Goal: Task Accomplishment & Management: Manage account settings

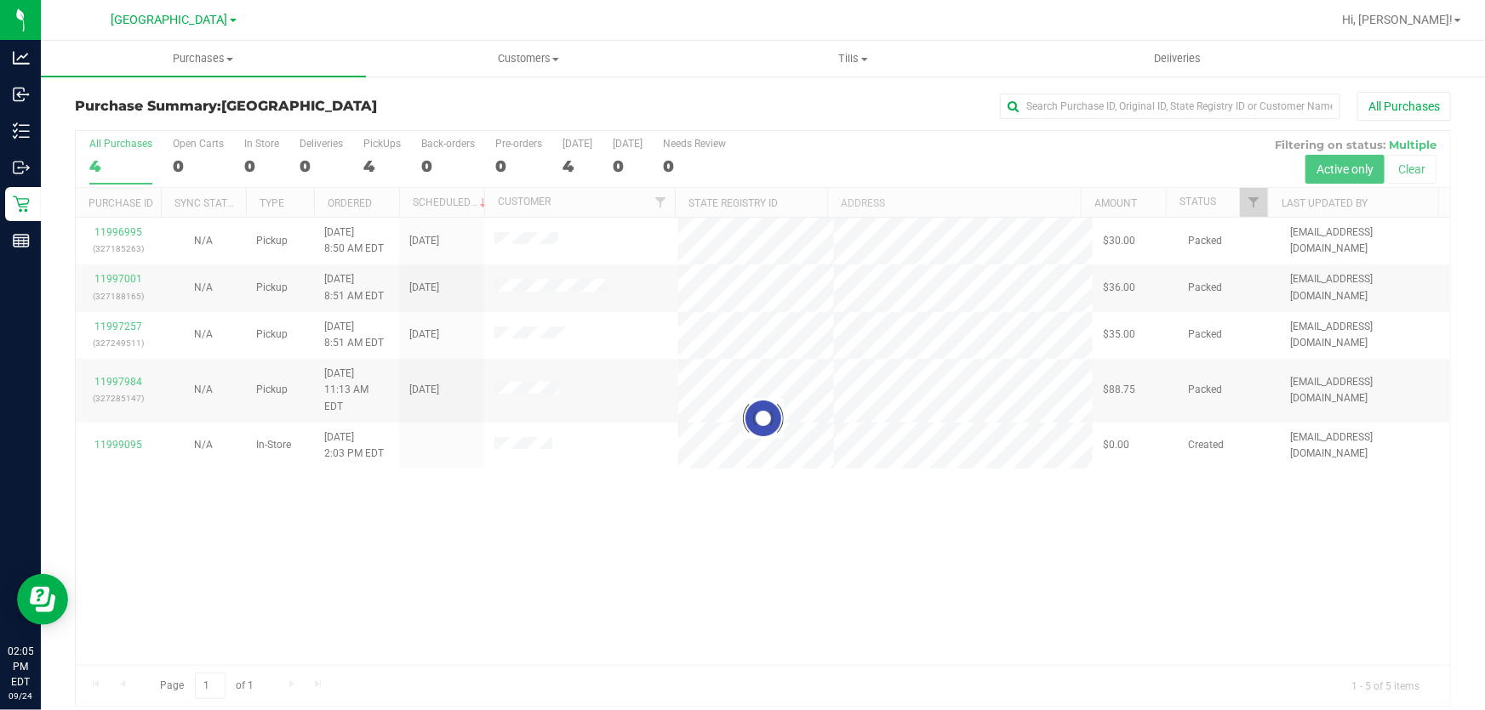
click at [695, 579] on div at bounding box center [763, 418] width 1374 height 575
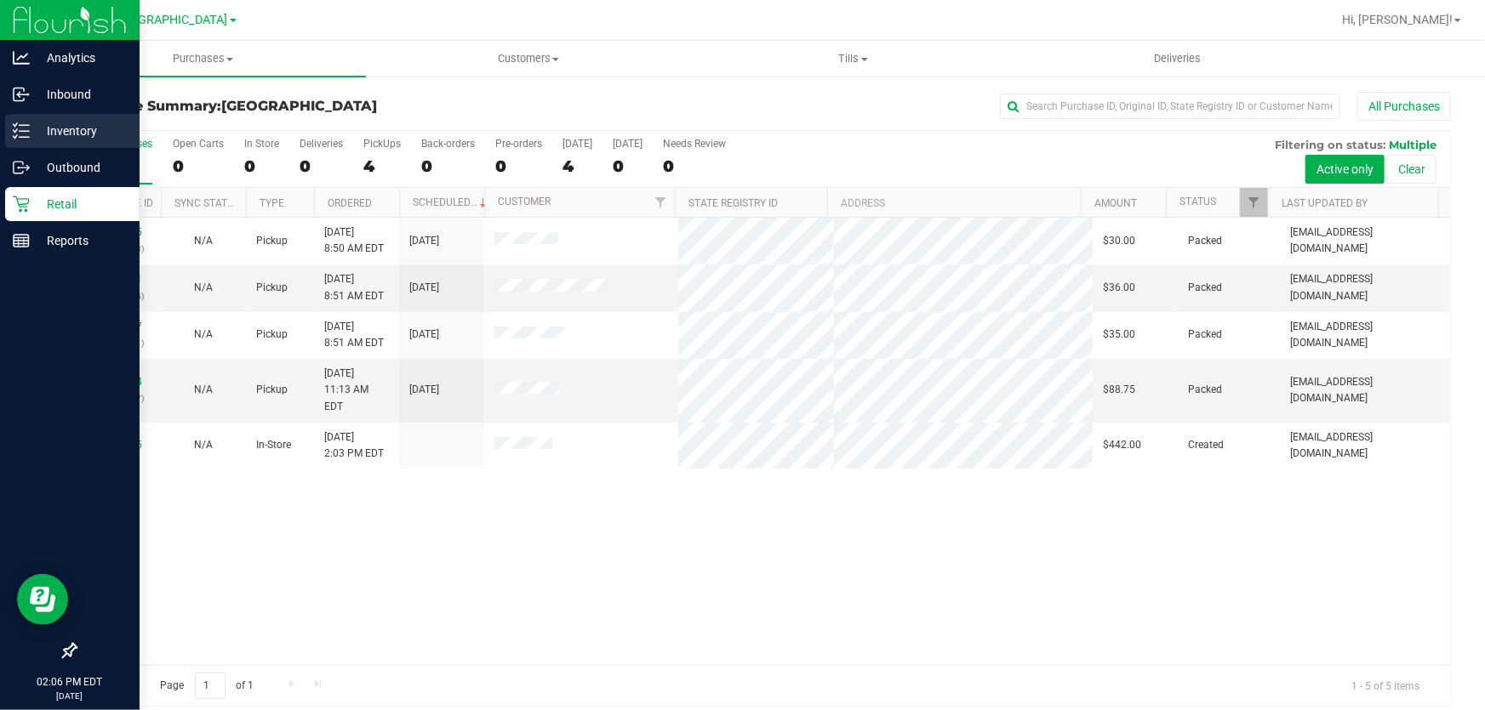
click at [68, 134] on p "Inventory" at bounding box center [81, 131] width 102 height 20
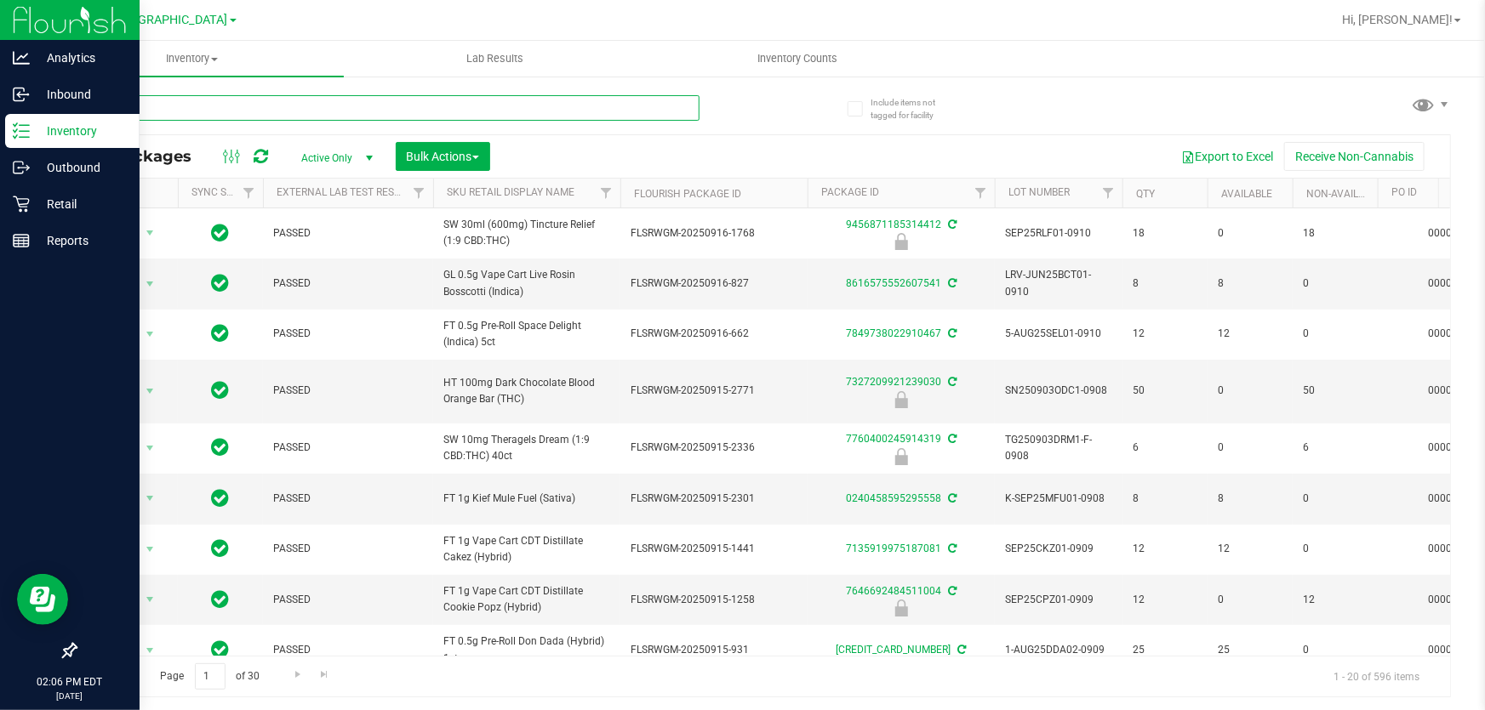
click at [222, 100] on input "text" at bounding box center [387, 108] width 625 height 26
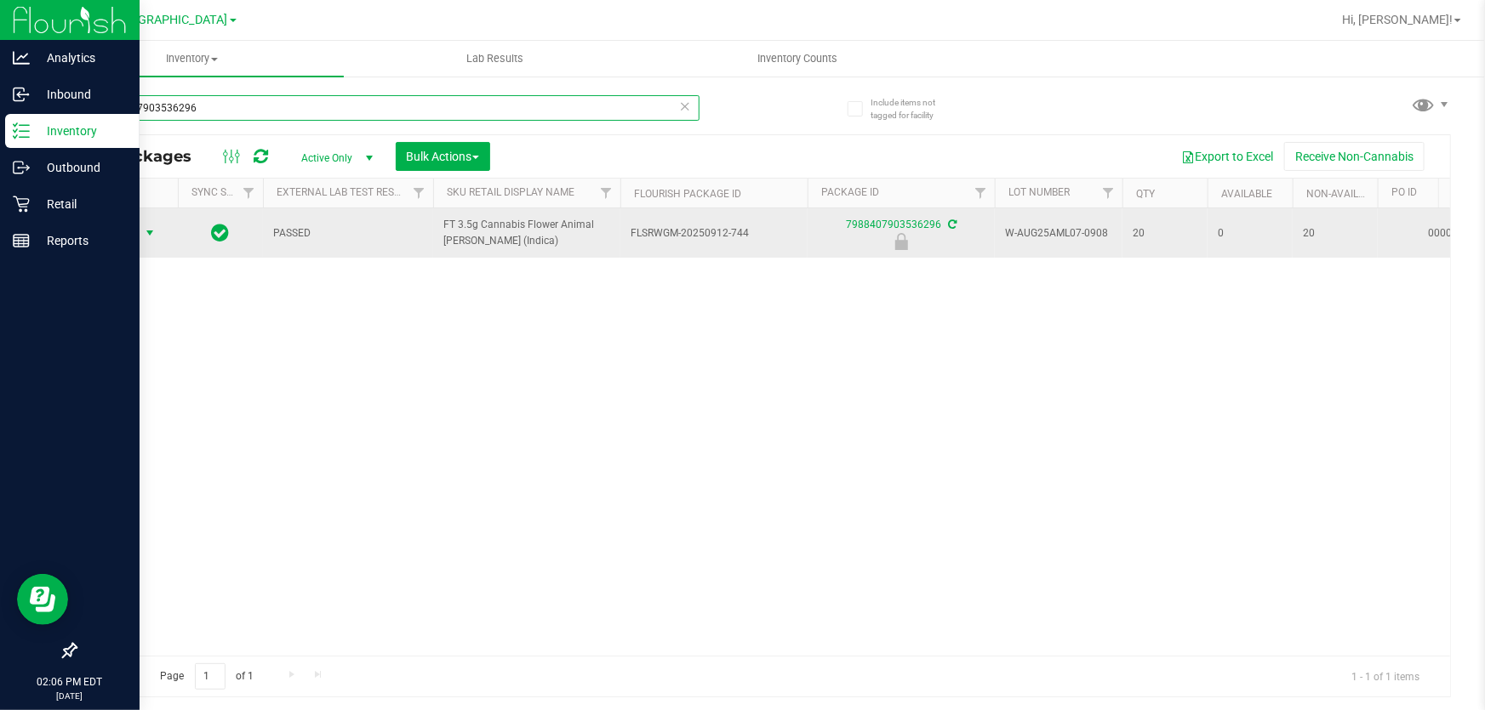
type input "7988407903536296"
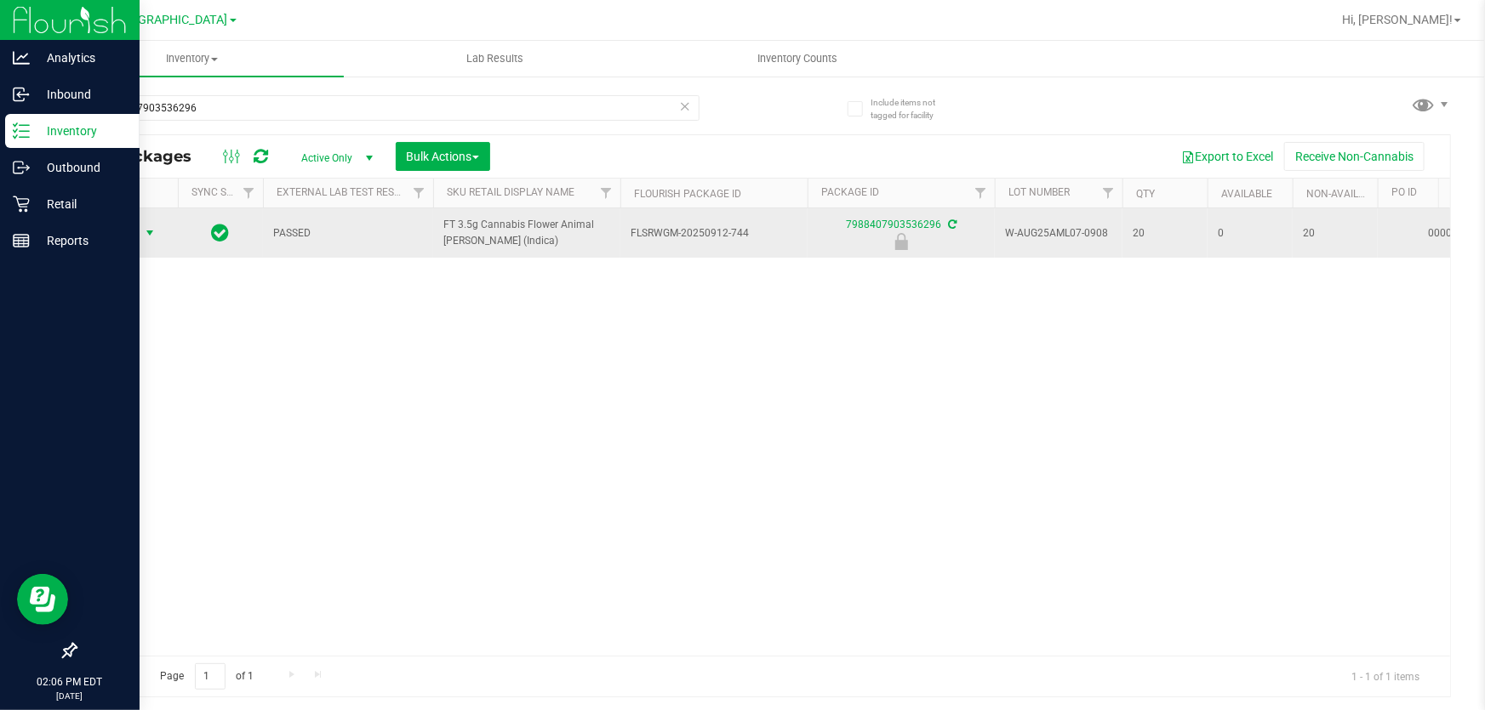
click at [146, 226] on span "select" at bounding box center [150, 233] width 14 height 14
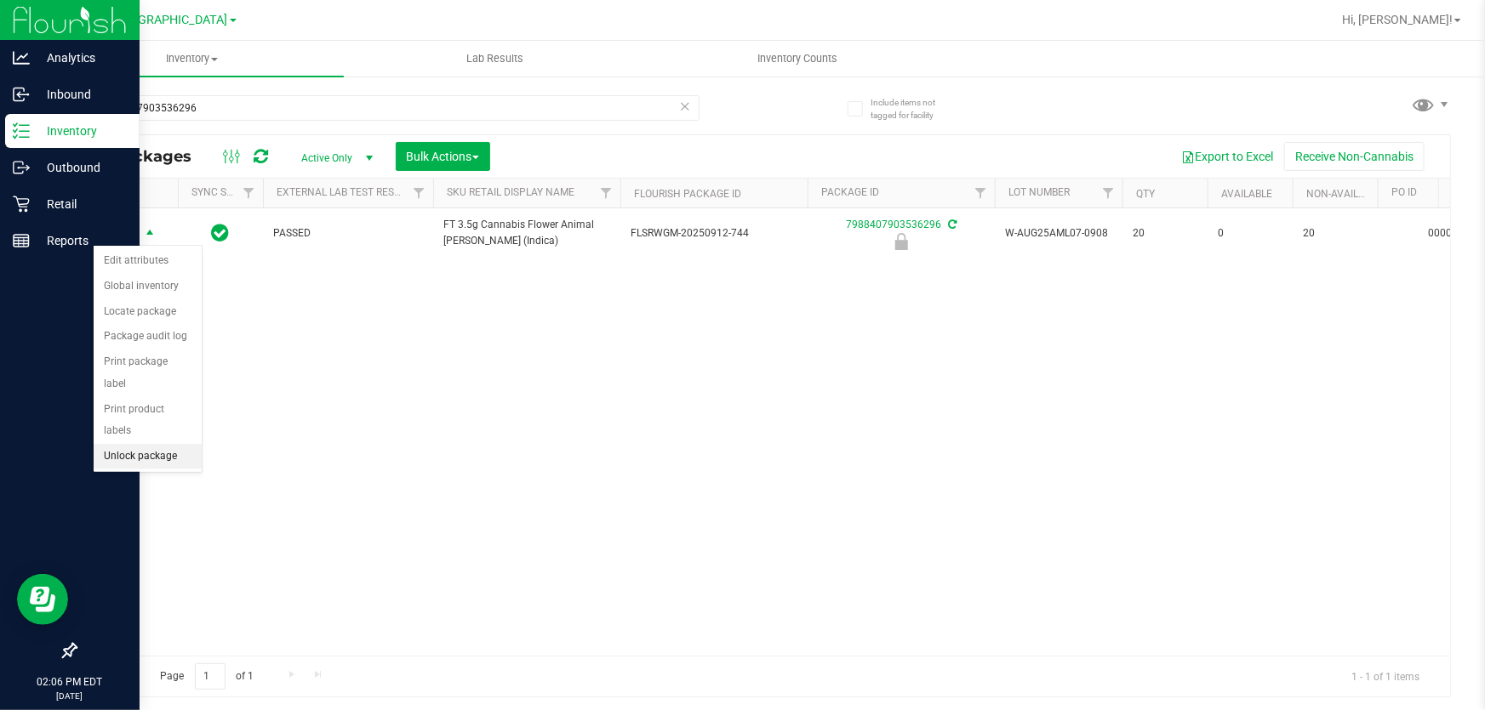
click at [134, 444] on li "Unlock package" at bounding box center [148, 457] width 108 height 26
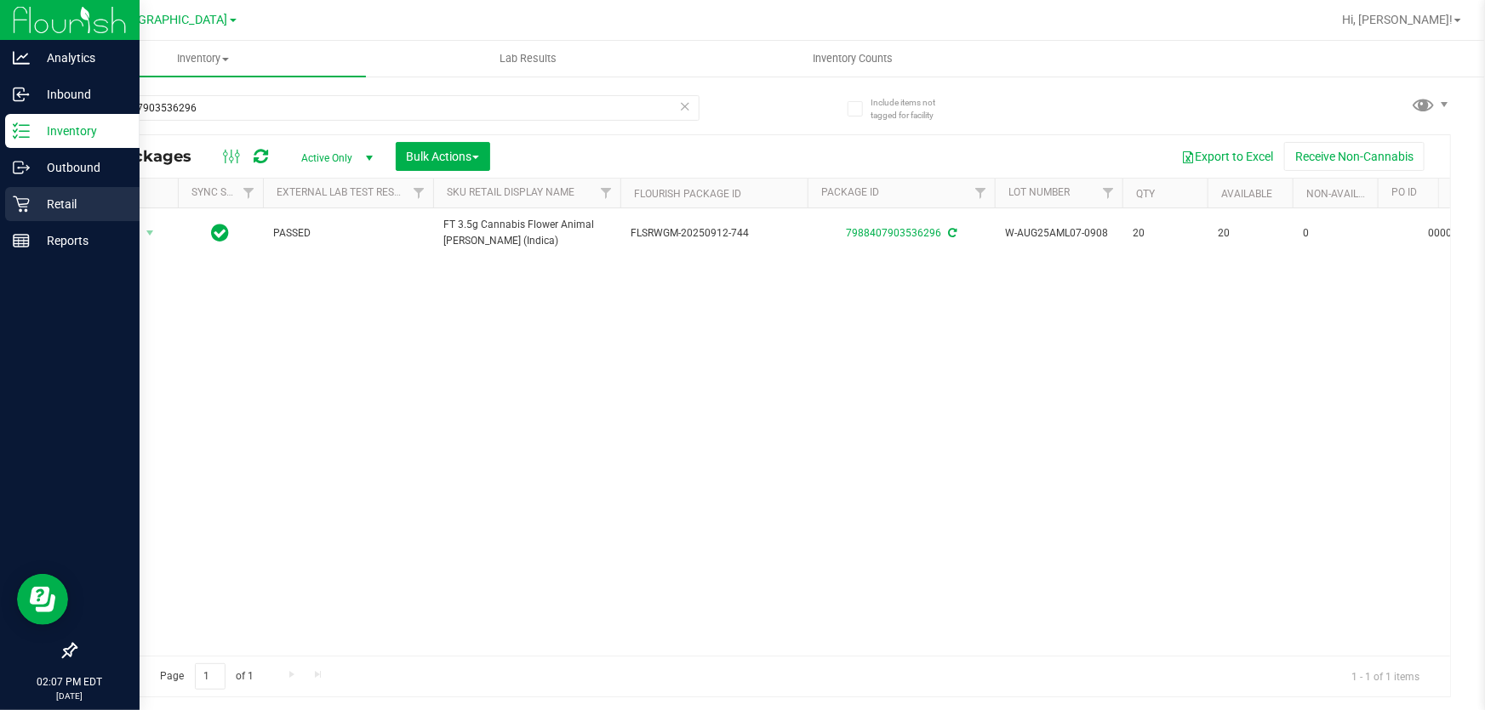
click at [30, 197] on p "Retail" at bounding box center [81, 204] width 102 height 20
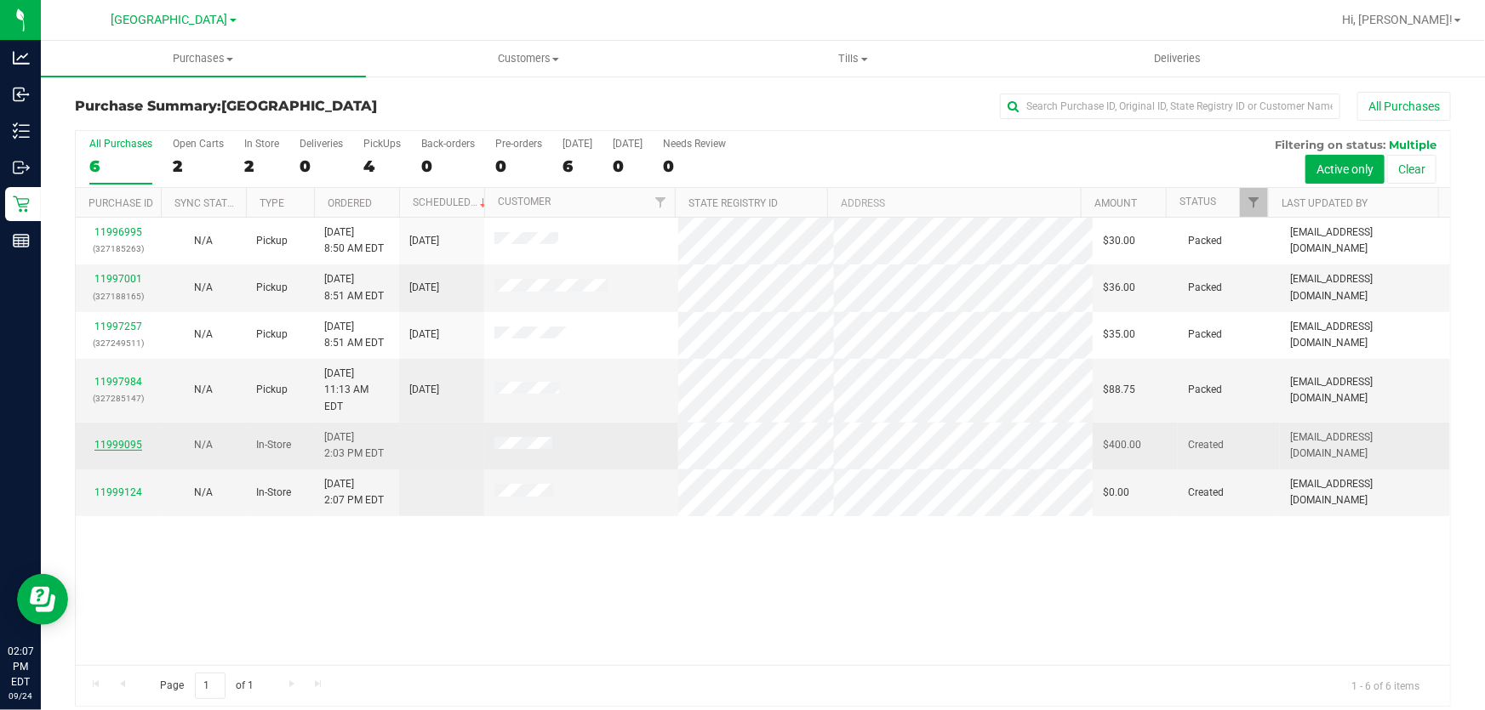
click at [119, 439] on link "11999095" at bounding box center [118, 445] width 48 height 12
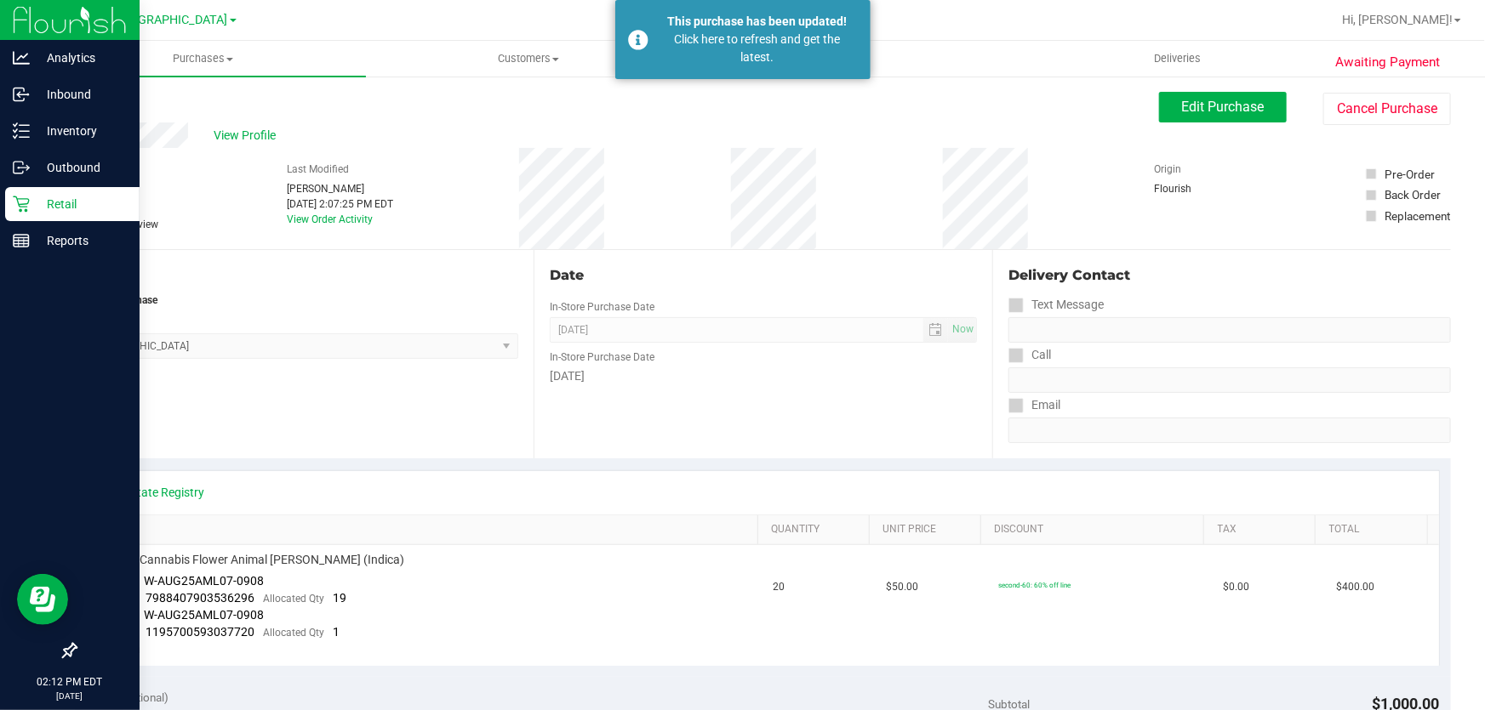
click at [46, 208] on p "Retail" at bounding box center [81, 204] width 102 height 20
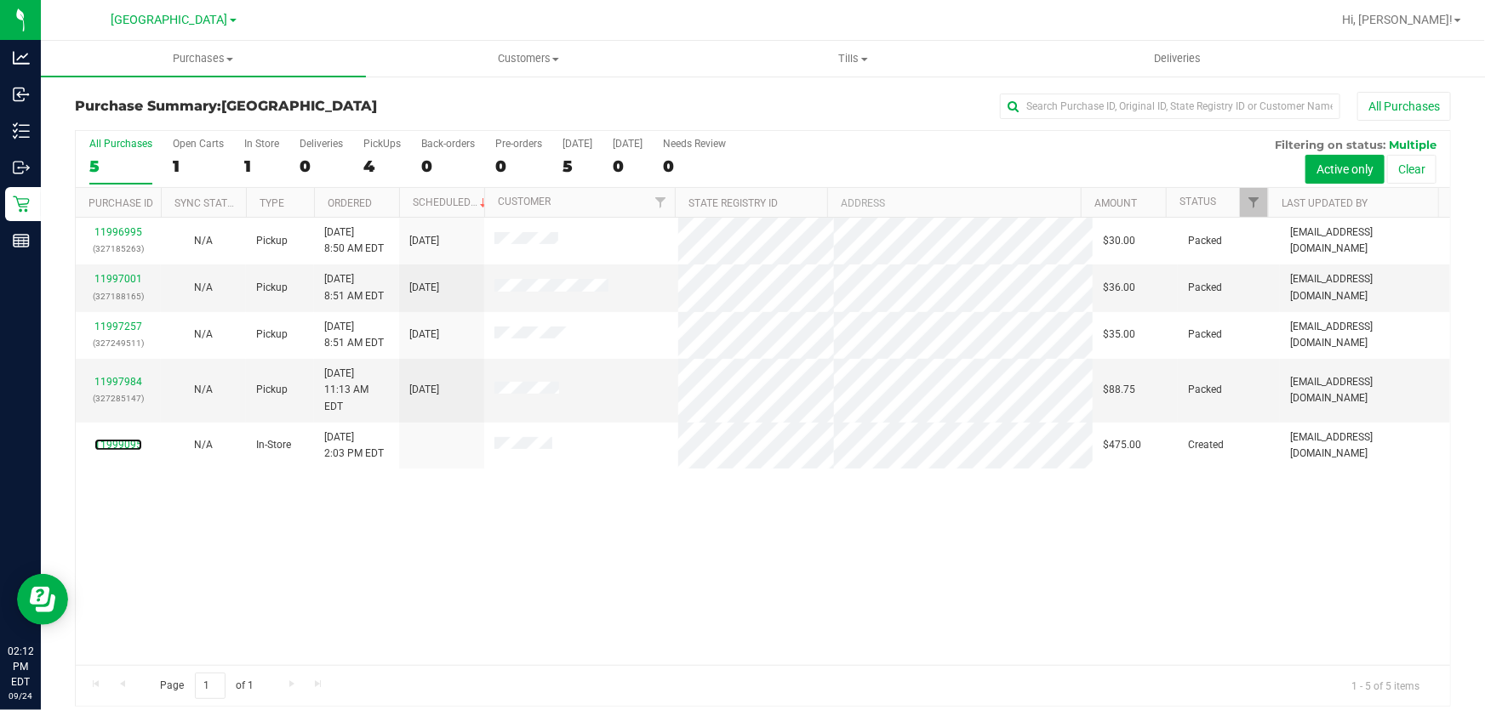
click at [123, 439] on link "11999095" at bounding box center [118, 445] width 48 height 12
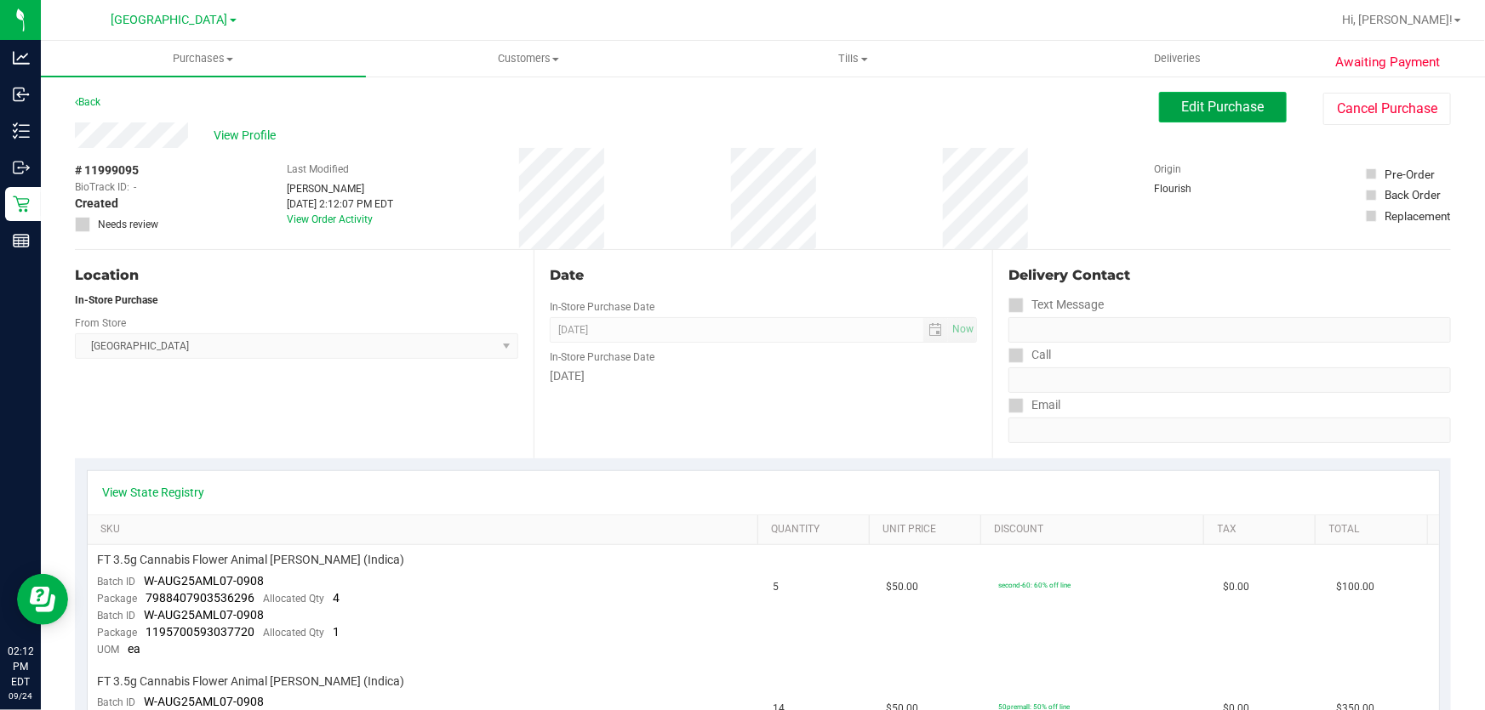
click at [1211, 101] on span "Edit Purchase" at bounding box center [1223, 107] width 83 height 16
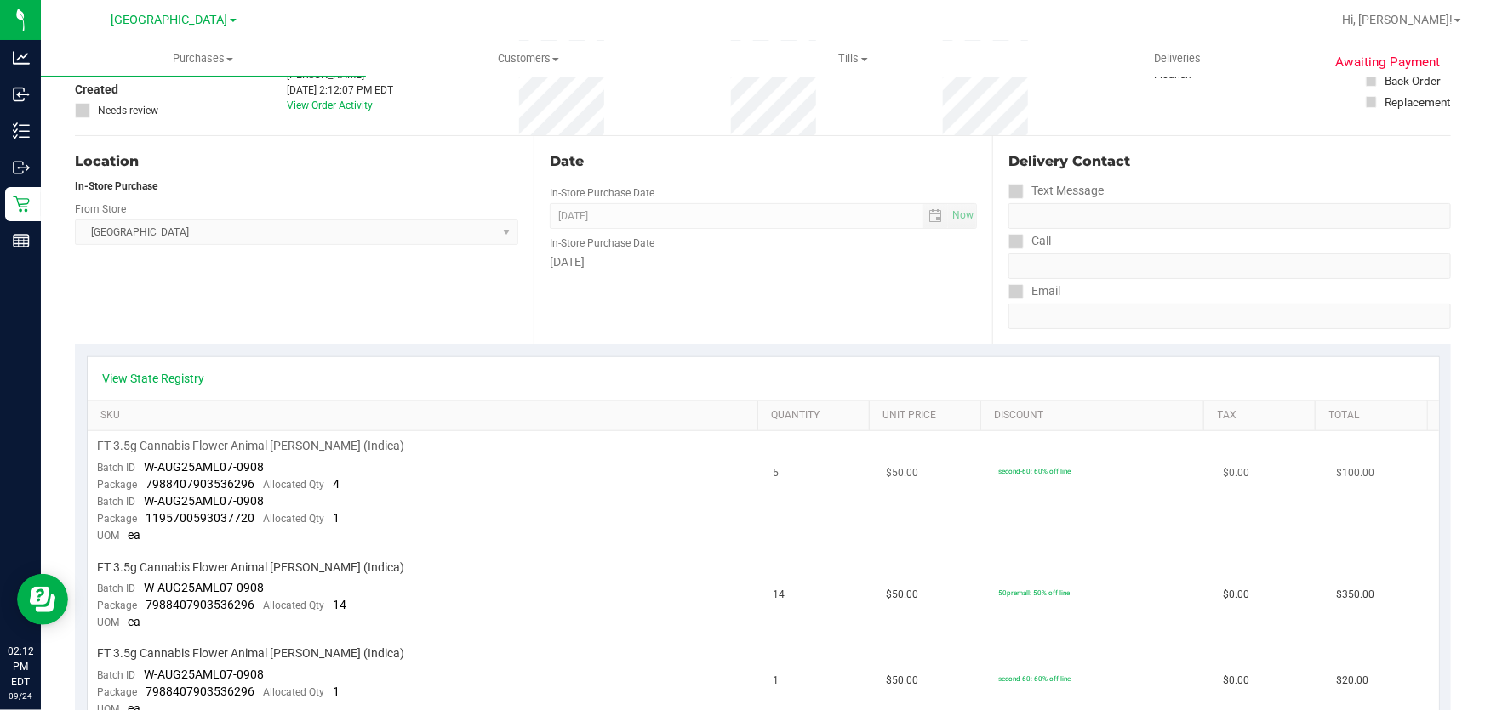
scroll to position [231, 0]
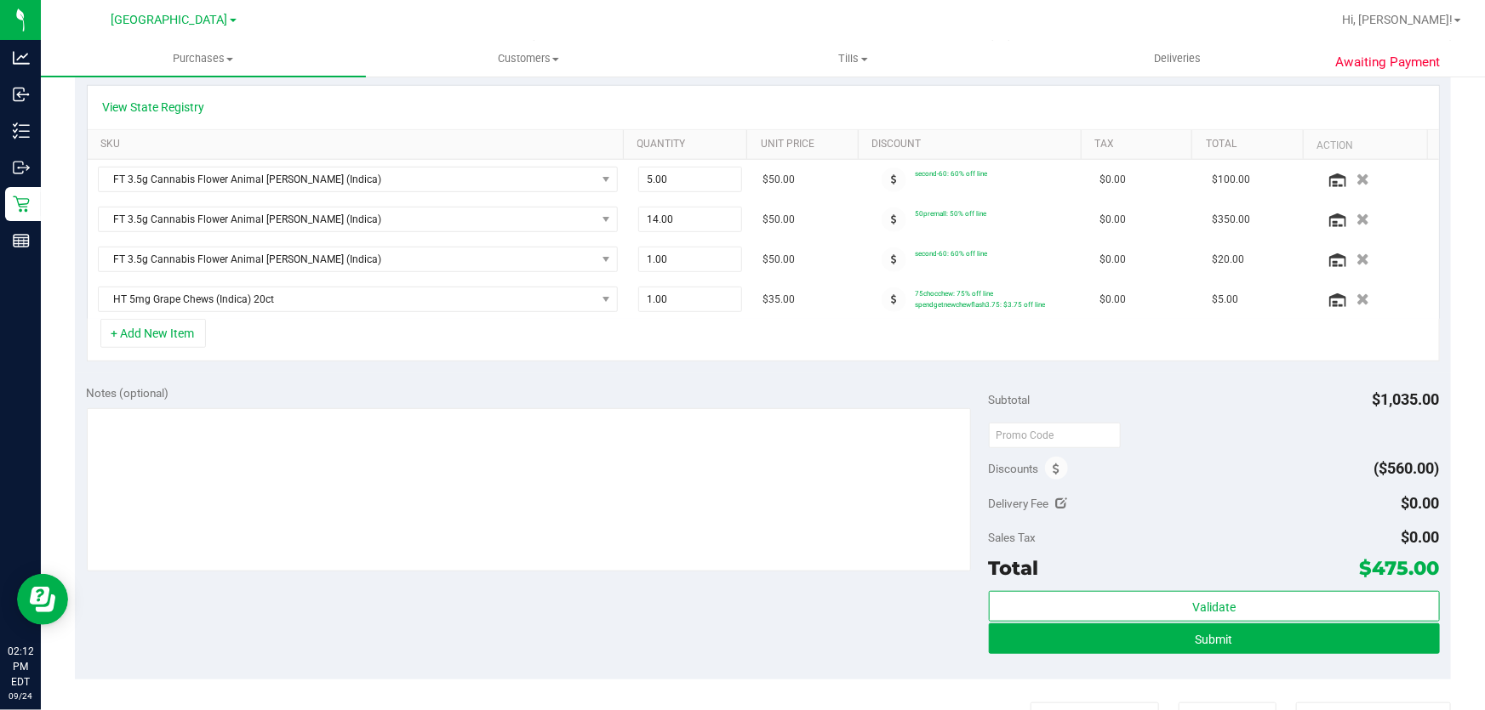
scroll to position [386, 0]
click at [891, 254] on icon at bounding box center [894, 259] width 6 height 10
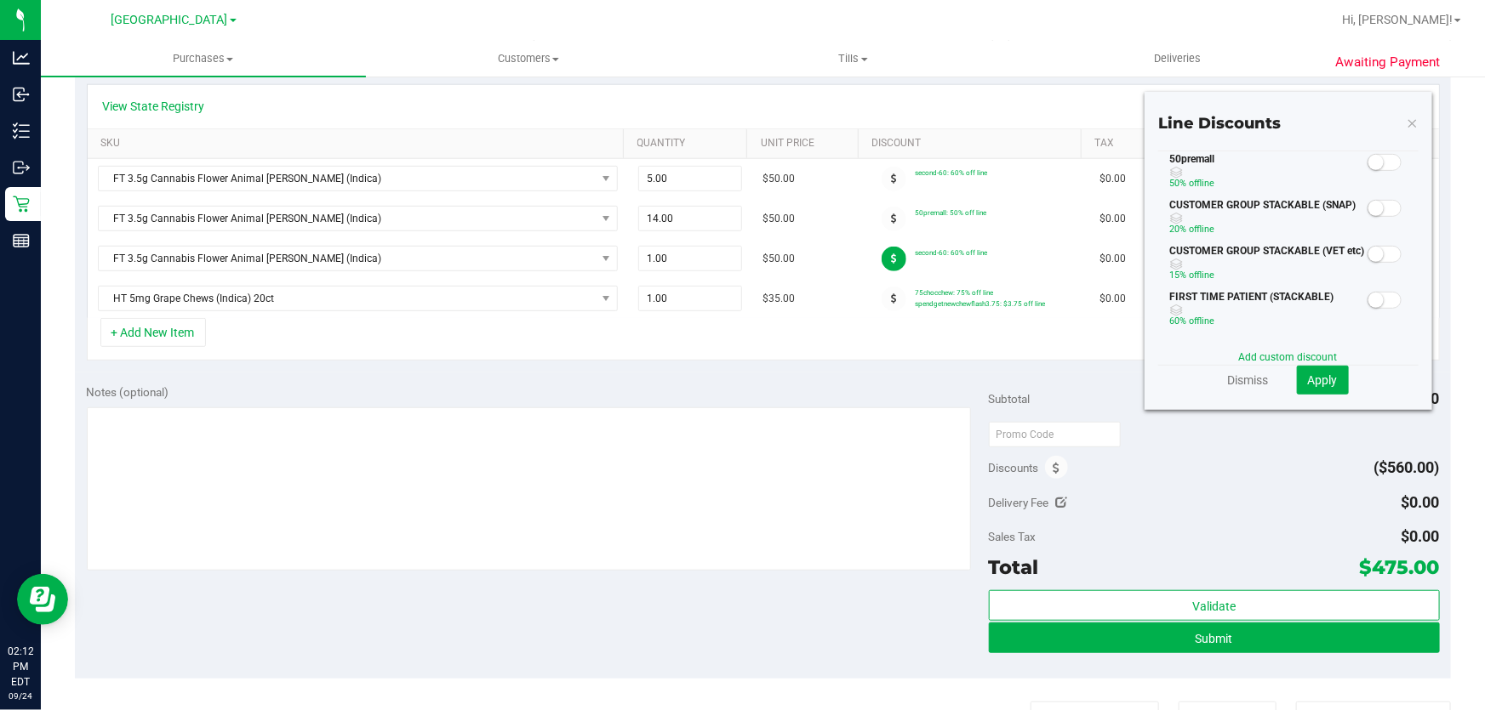
click at [1376, 162] on span at bounding box center [1384, 162] width 34 height 17
click at [1319, 380] on span "Apply" at bounding box center [1323, 381] width 30 height 14
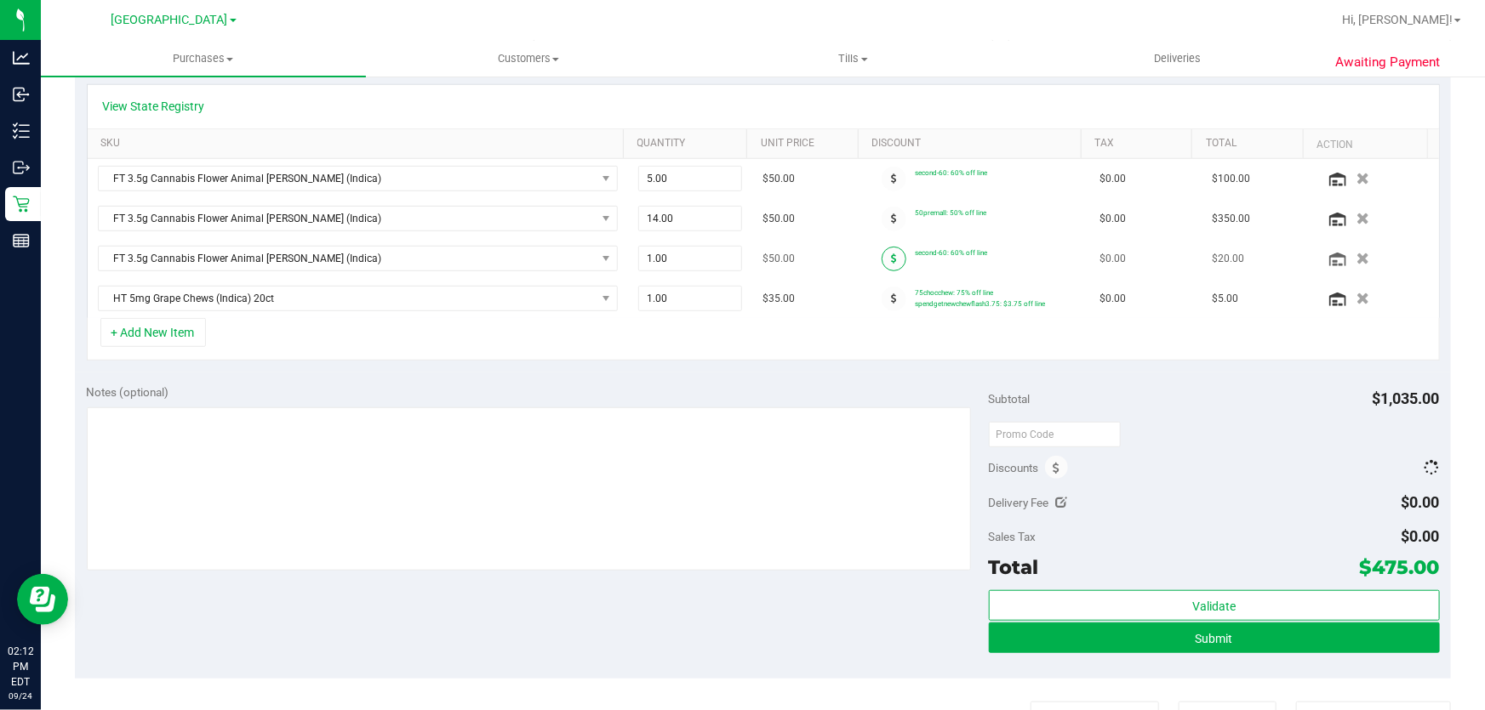
click at [891, 255] on icon at bounding box center [894, 259] width 6 height 10
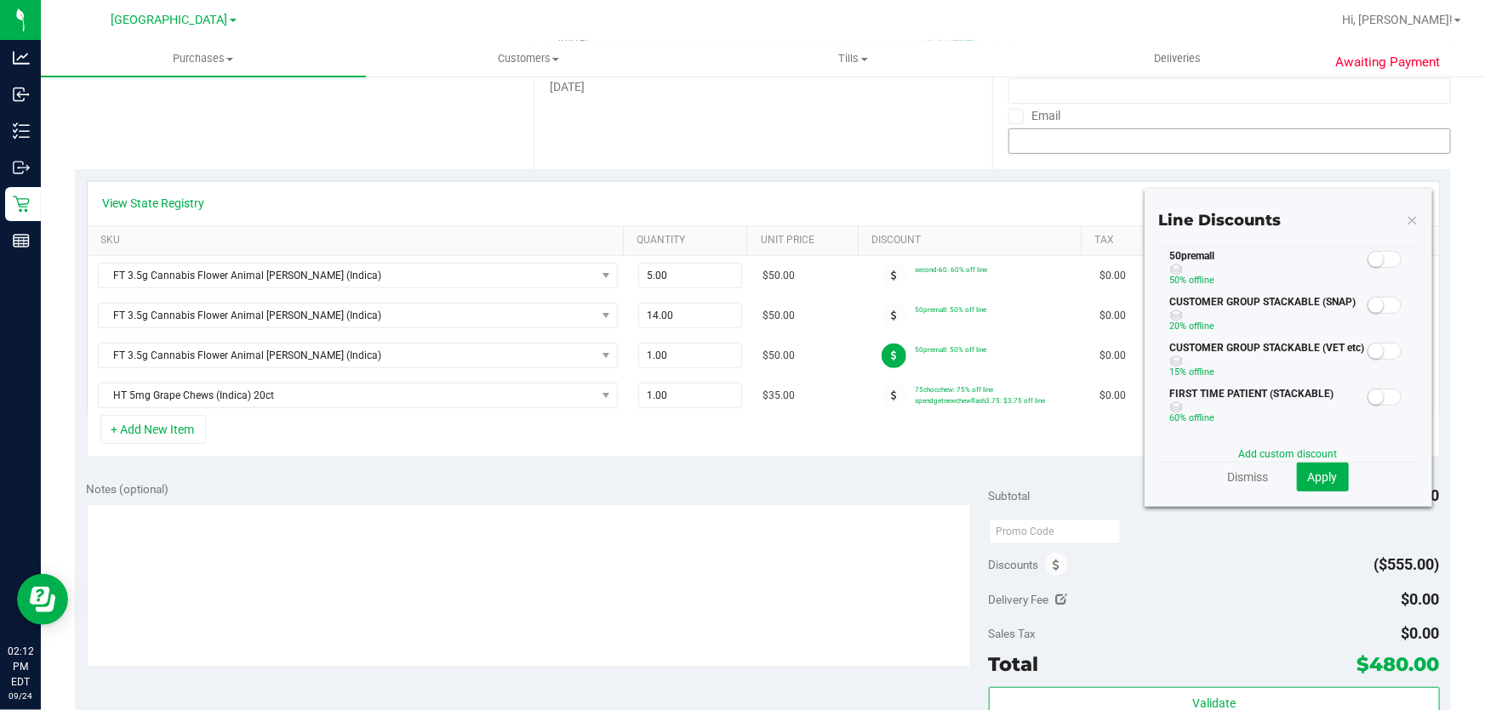
scroll to position [231, 0]
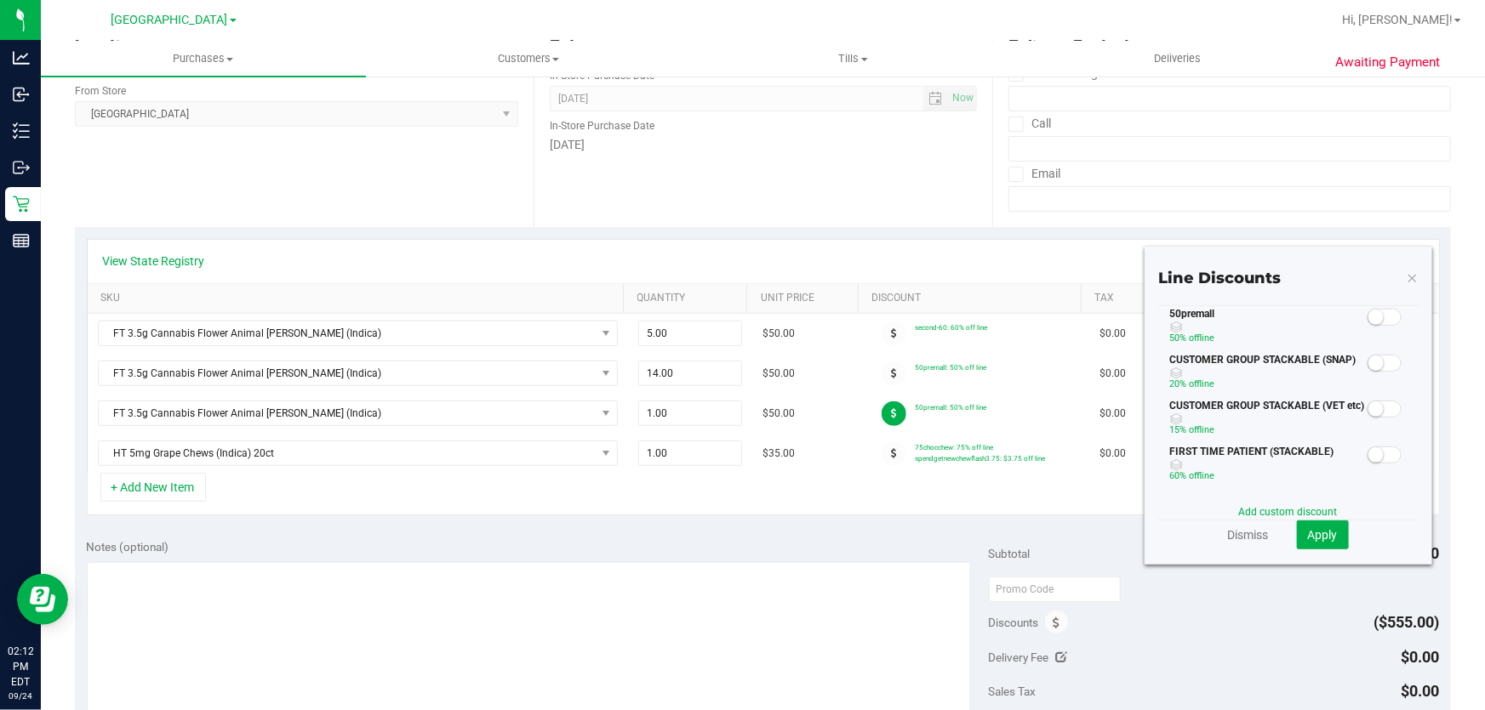
click at [1370, 322] on span at bounding box center [1384, 317] width 34 height 17
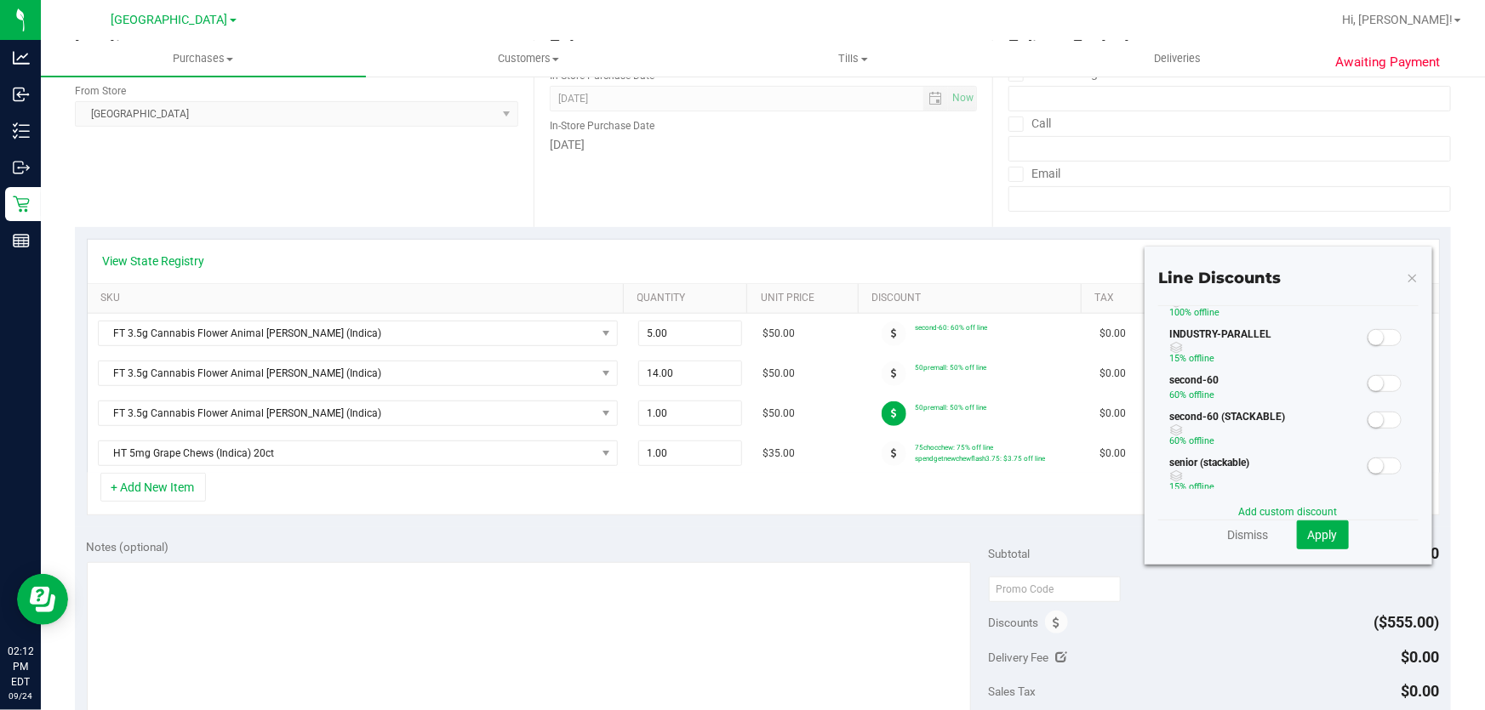
scroll to position [386, 0]
click at [1319, 539] on span "Apply" at bounding box center [1323, 535] width 30 height 14
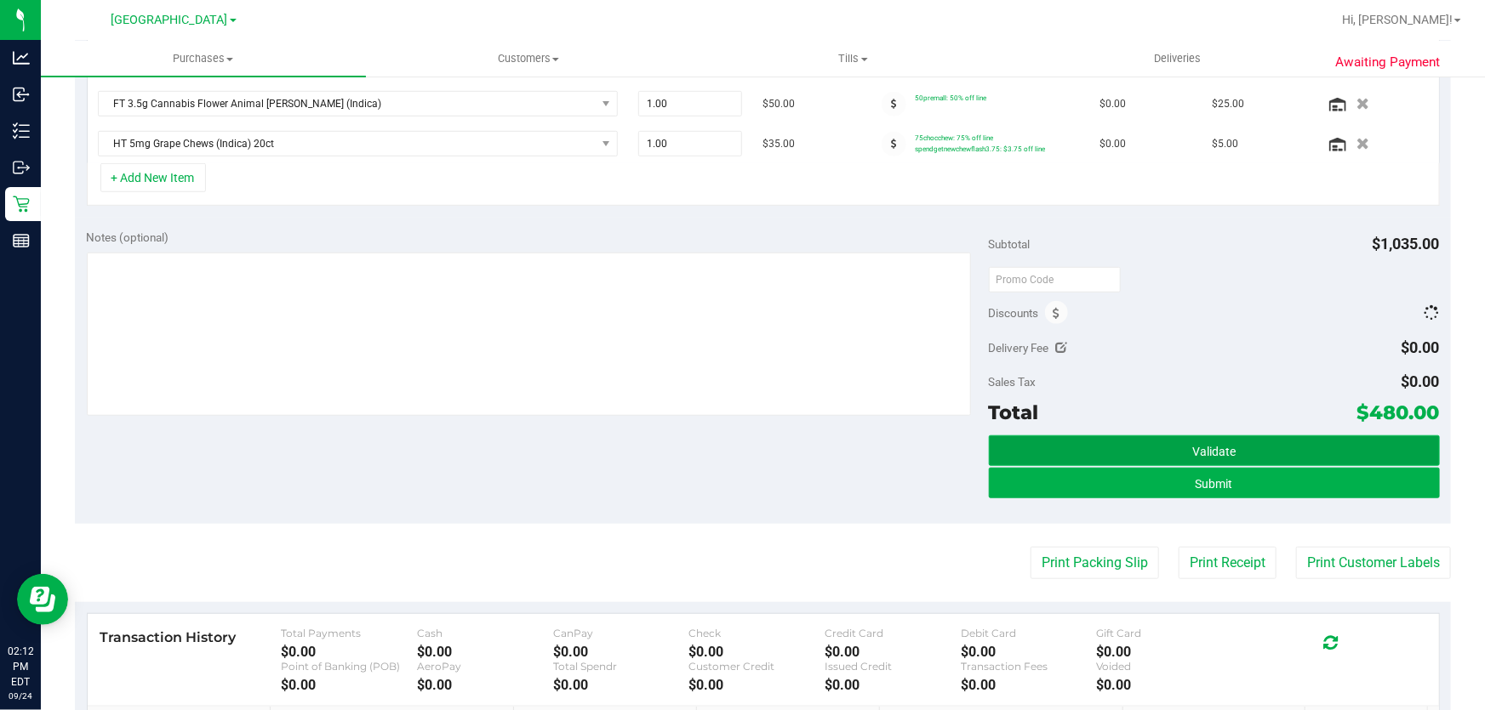
click at [1187, 448] on div "Subtotal $1,035.00 Discounts Delivery Fee $0.00 Sales Tax $0.00 Total $480.00 V…" at bounding box center [1214, 370] width 451 height 283
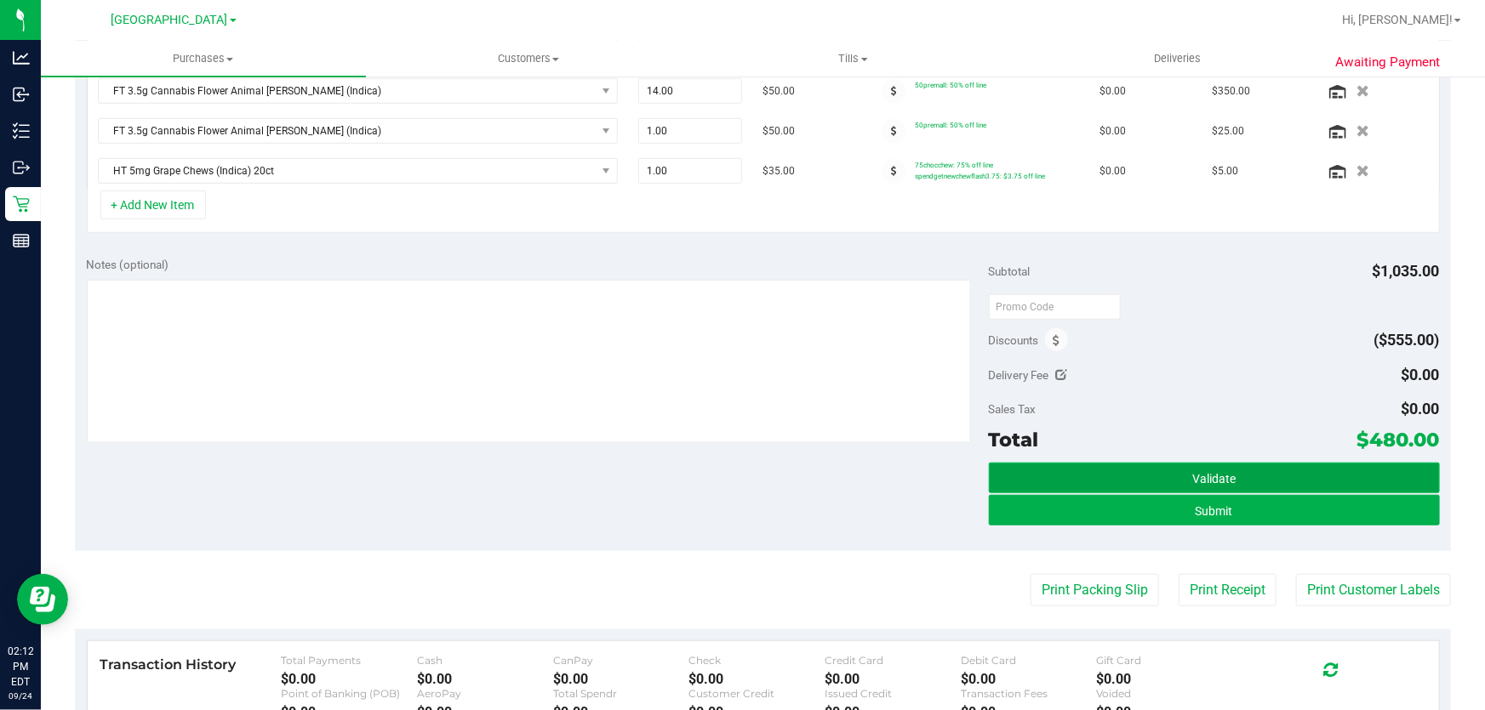
click at [1180, 482] on button "Validate" at bounding box center [1214, 478] width 451 height 31
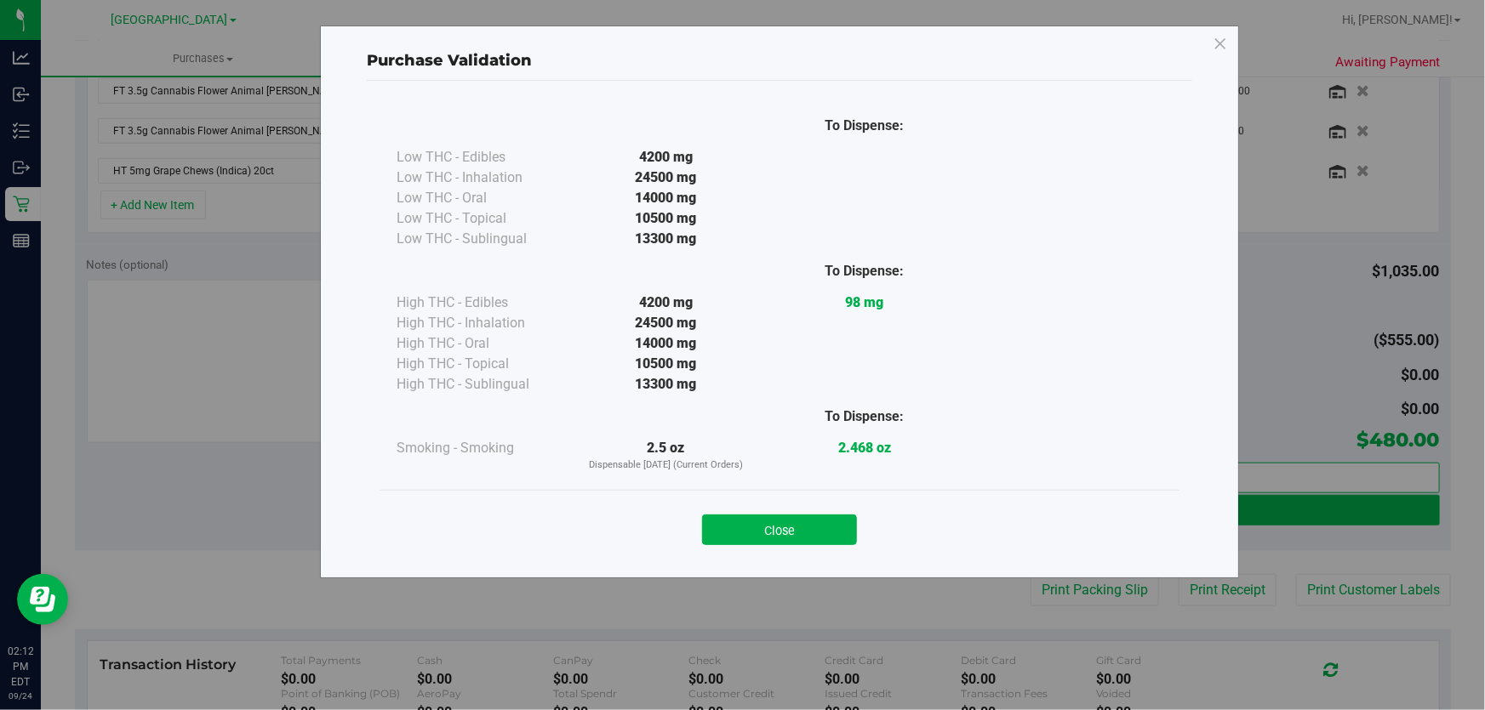
click at [736, 527] on button "Close" at bounding box center [779, 530] width 155 height 31
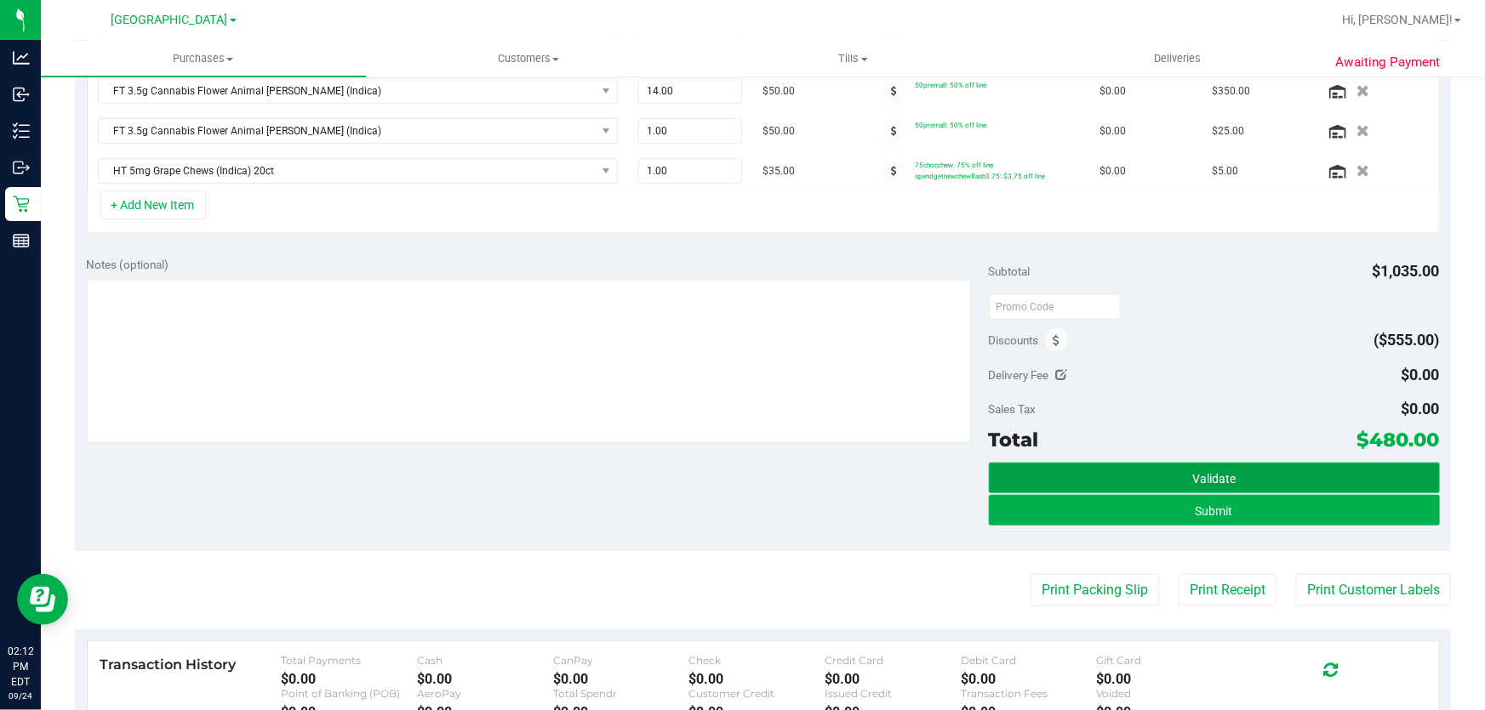
click at [1149, 471] on button "Validate" at bounding box center [1214, 478] width 451 height 31
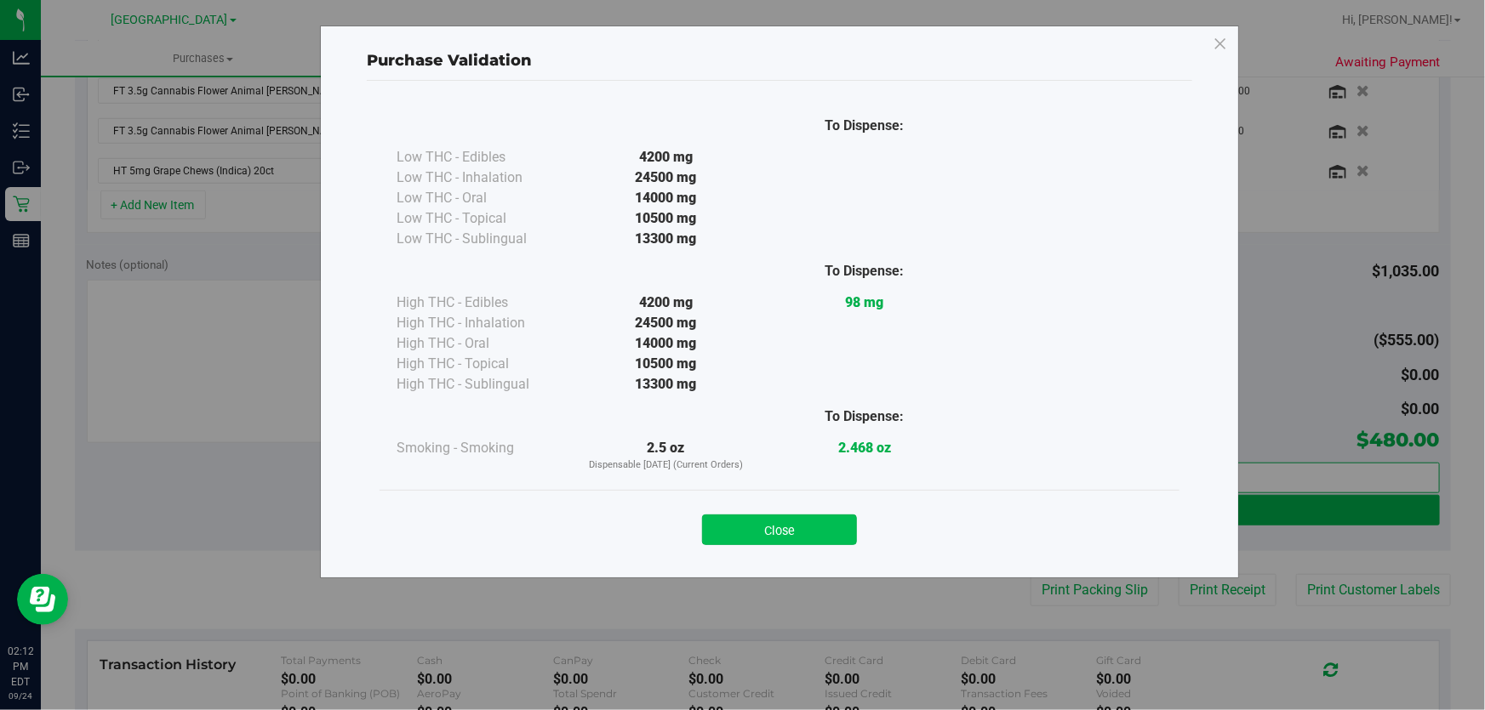
click at [796, 533] on button "Close" at bounding box center [779, 530] width 155 height 31
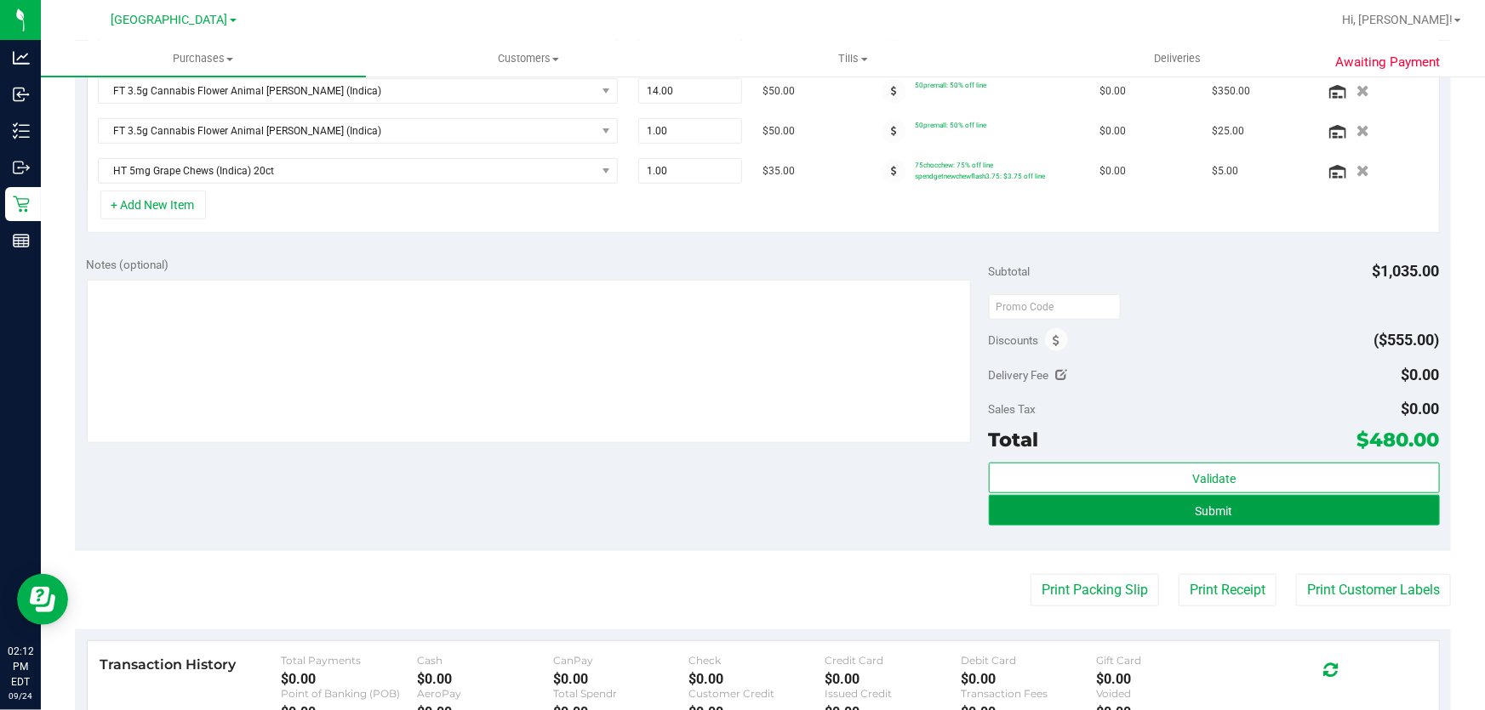
click at [1286, 514] on button "Submit" at bounding box center [1214, 510] width 451 height 31
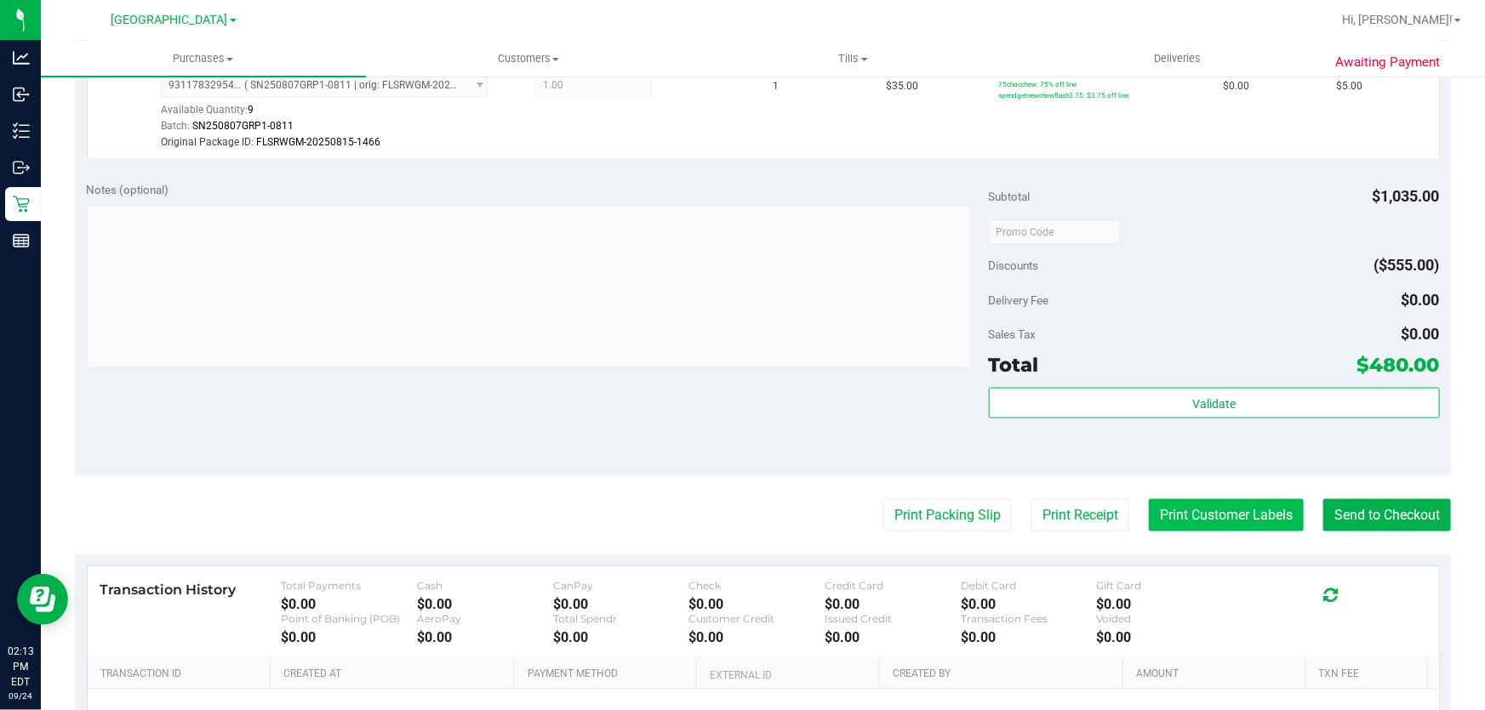
scroll to position [1005, 0]
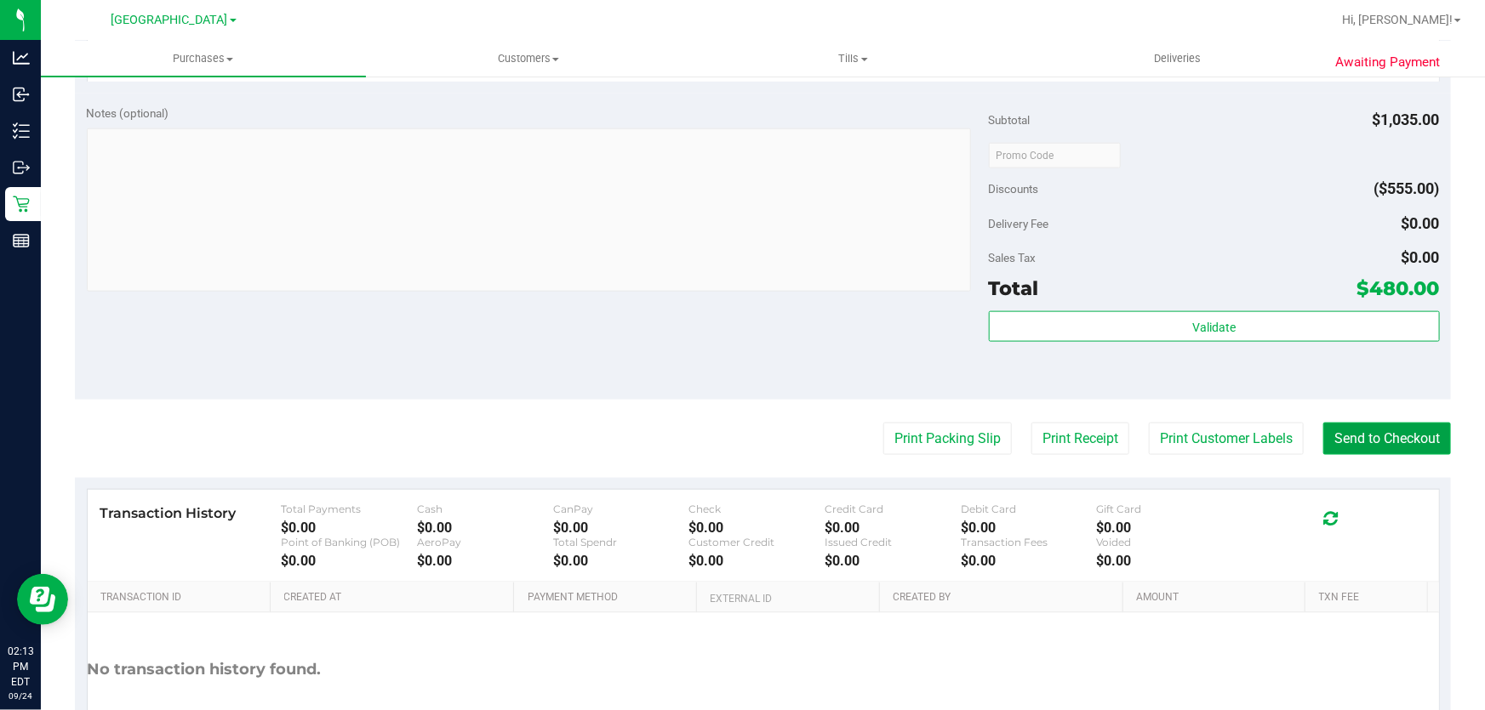
click at [1364, 428] on button "Send to Checkout" at bounding box center [1387, 439] width 128 height 32
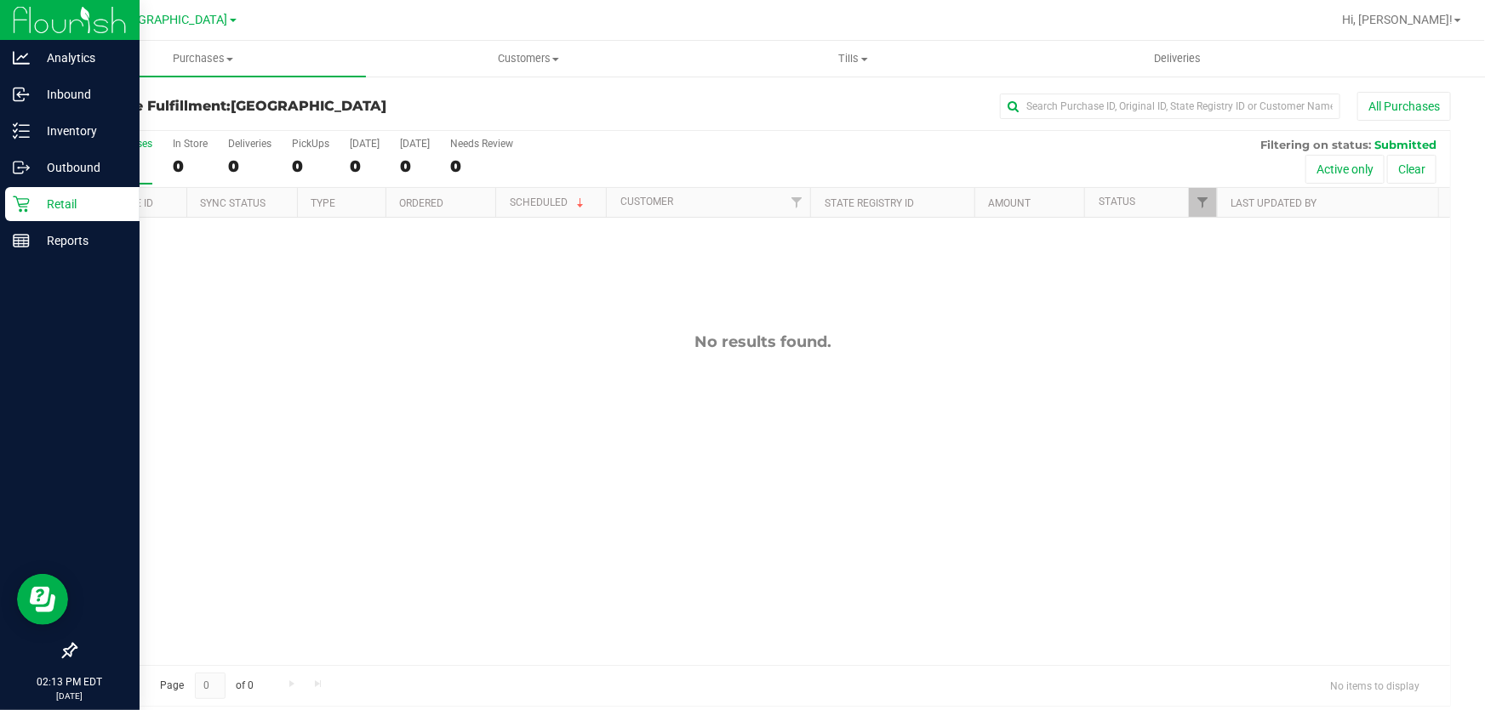
click at [42, 212] on p "Retail" at bounding box center [81, 204] width 102 height 20
